Goal: Find specific page/section: Find specific page/section

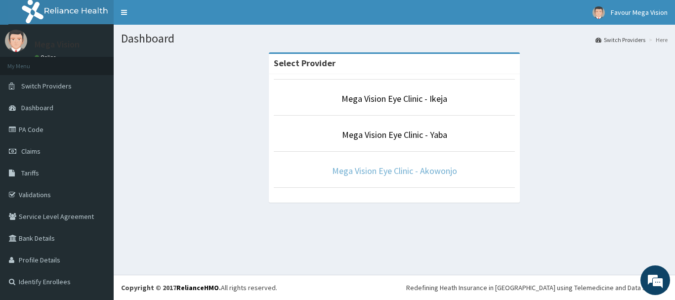
click at [389, 171] on link "Mega Vision Eye Clinic - Akowonjo" at bounding box center [394, 170] width 125 height 11
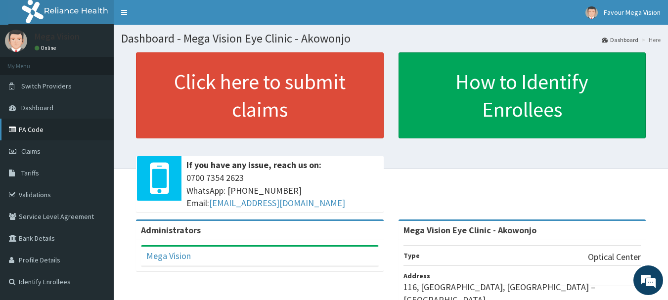
click at [38, 134] on link "PA Code" at bounding box center [57, 130] width 114 height 22
